Goal: Browse casually: Explore the website without a specific task or goal

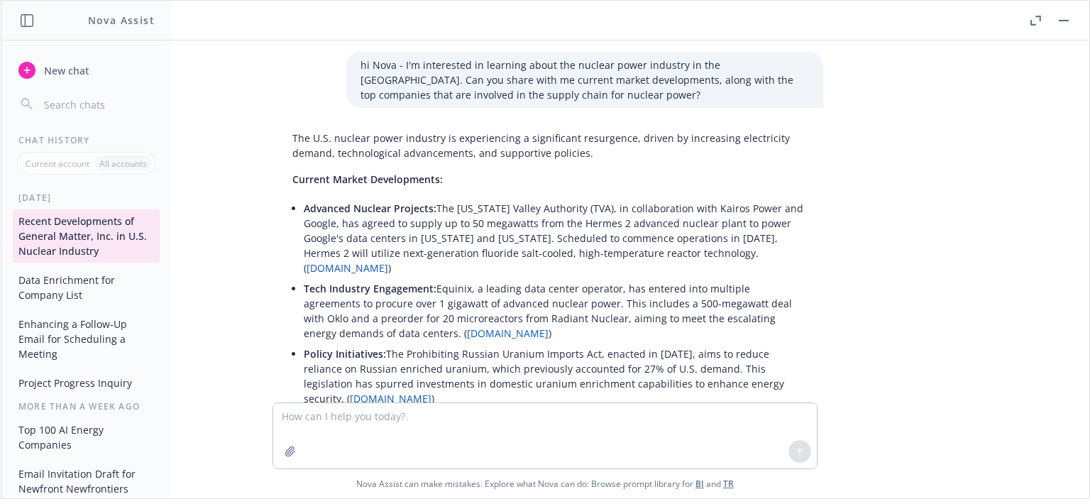
scroll to position [2011, 0]
